Goal: Transaction & Acquisition: Purchase product/service

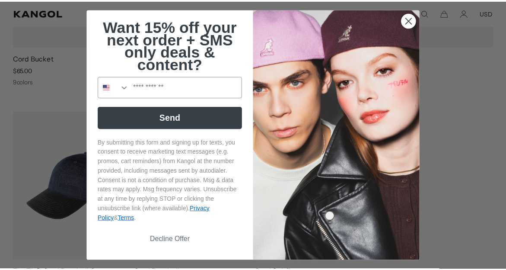
scroll to position [0, 178]
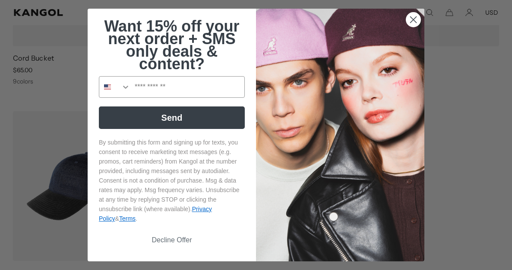
click at [413, 23] on circle "Close dialog" at bounding box center [413, 20] width 14 height 14
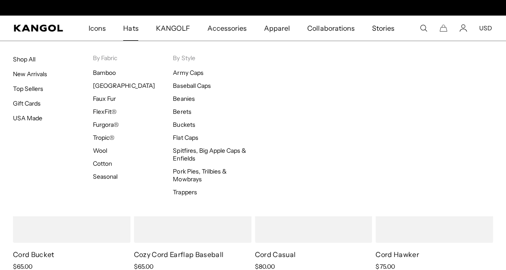
scroll to position [0, 0]
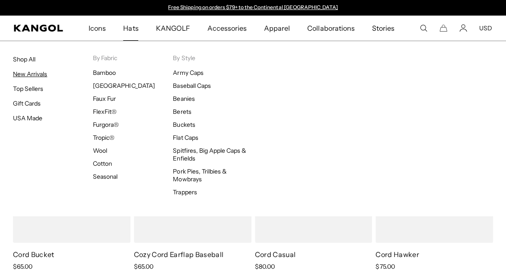
click at [40, 72] on link "New Arrivals" at bounding box center [30, 74] width 34 height 8
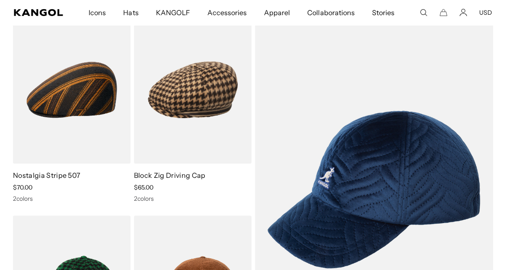
scroll to position [0, 178]
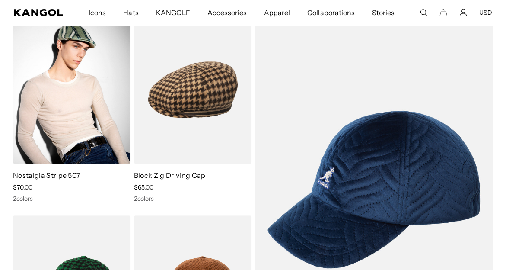
click at [60, 108] on img at bounding box center [71, 89] width 117 height 147
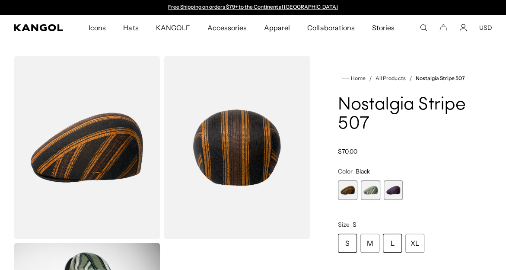
click at [394, 245] on div "L" at bounding box center [392, 242] width 19 height 19
click at [352, 188] on span "1 of 3" at bounding box center [347, 189] width 19 height 19
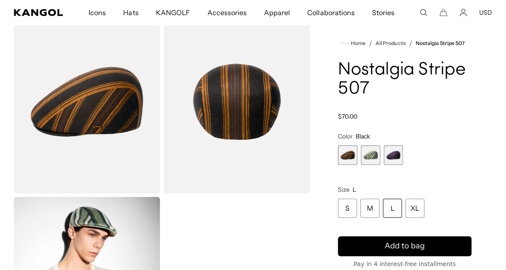
scroll to position [0, 178]
click at [392, 156] on span "3 of 3" at bounding box center [393, 154] width 19 height 19
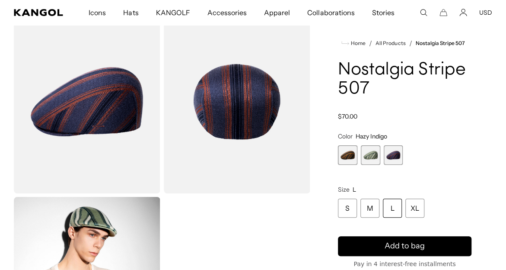
click at [370, 156] on span "2 of 3" at bounding box center [370, 154] width 19 height 19
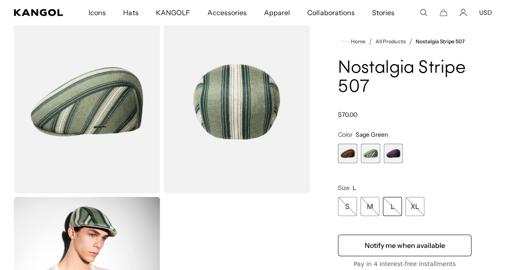
scroll to position [0, 178]
click at [343, 155] on span "1 of 3" at bounding box center [347, 152] width 19 height 19
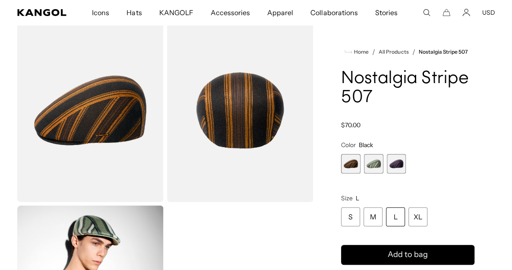
scroll to position [0, 178]
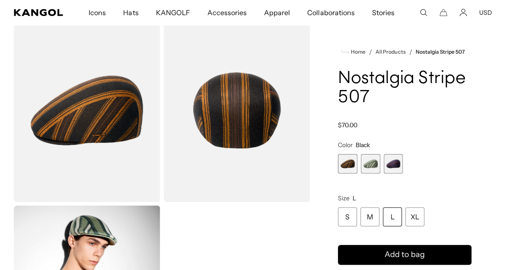
click at [120, 124] on img "Gallery Viewer" at bounding box center [87, 110] width 146 height 183
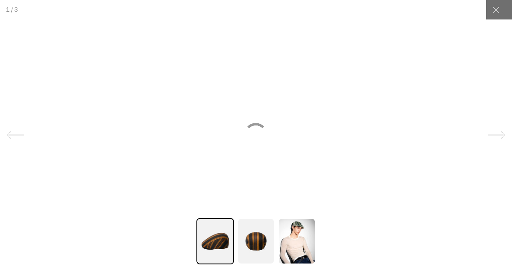
scroll to position [0, 0]
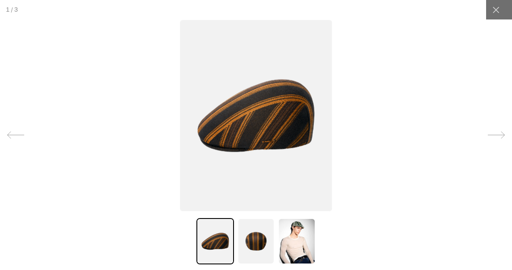
click at [244, 236] on img at bounding box center [256, 241] width 37 height 46
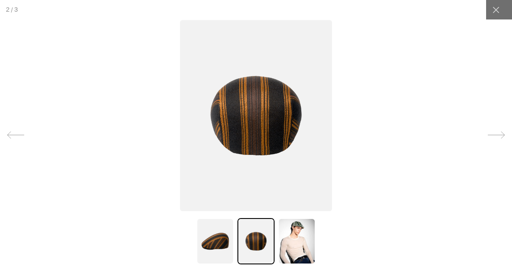
scroll to position [0, 178]
click at [212, 237] on img at bounding box center [215, 241] width 37 height 46
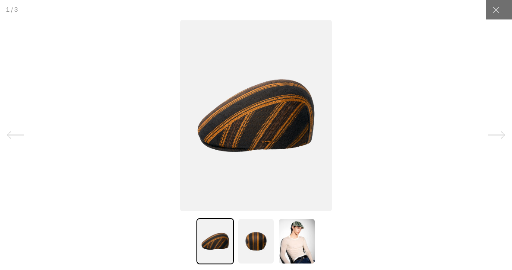
click at [256, 242] on img at bounding box center [256, 241] width 37 height 46
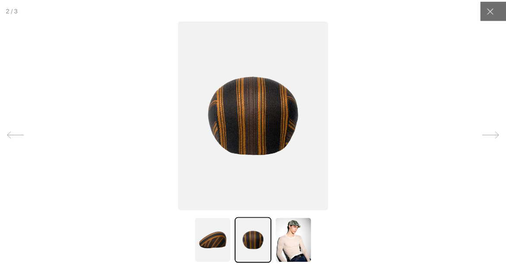
scroll to position [0, 0]
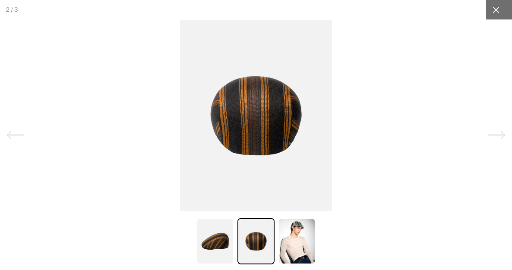
click at [493, 17] on div at bounding box center [495, 9] width 19 height 19
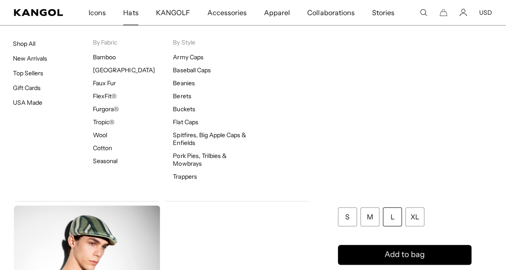
scroll to position [0, 178]
click at [24, 73] on link "Top Sellers" at bounding box center [28, 73] width 30 height 8
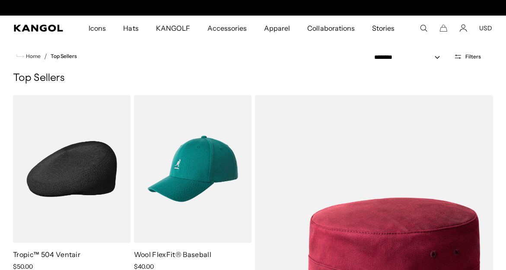
scroll to position [0, 178]
